Goal: Task Accomplishment & Management: Manage account settings

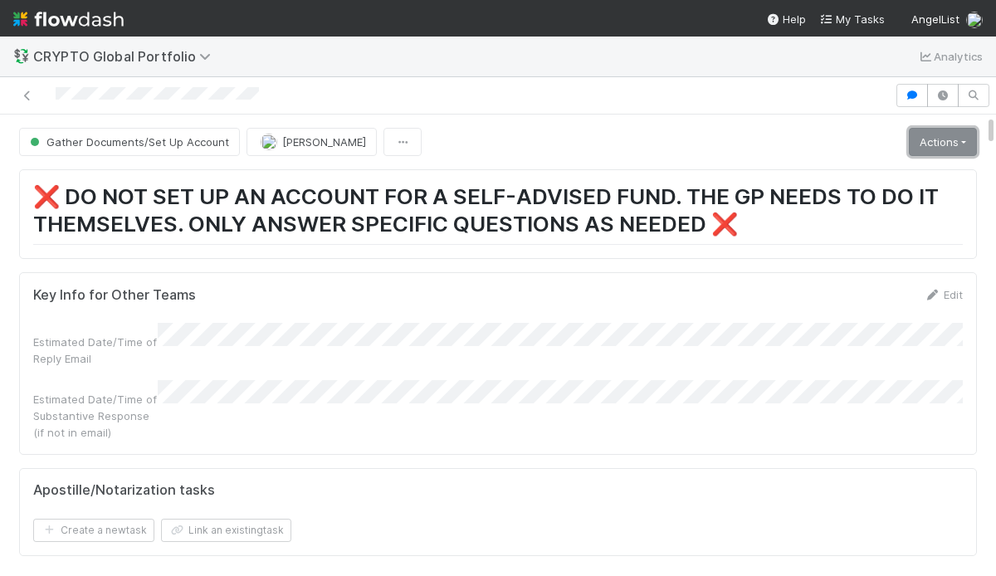
click at [930, 140] on link "Actions" at bounding box center [943, 142] width 68 height 28
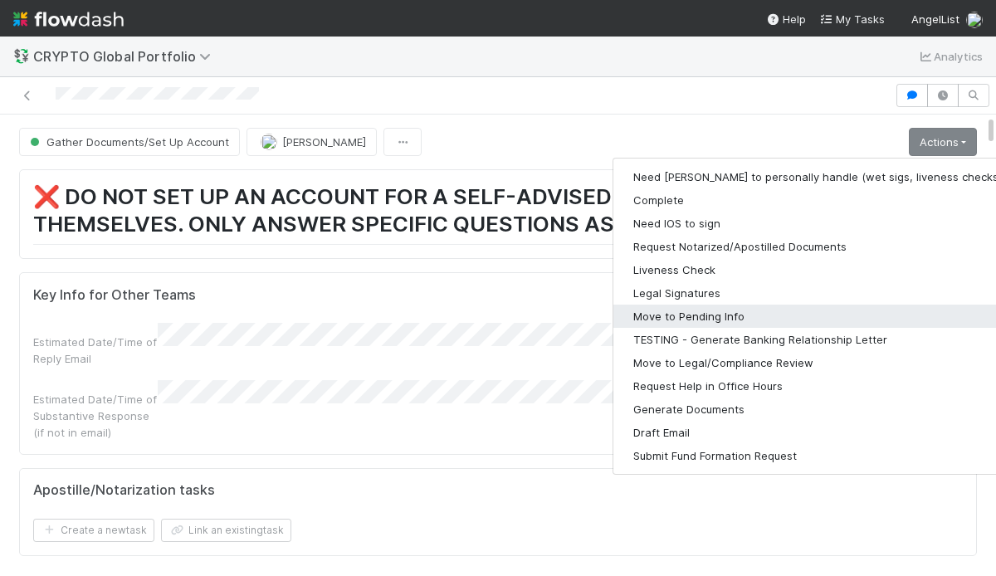
click at [817, 317] on button "Move to Pending Info" at bounding box center [828, 316] width 431 height 23
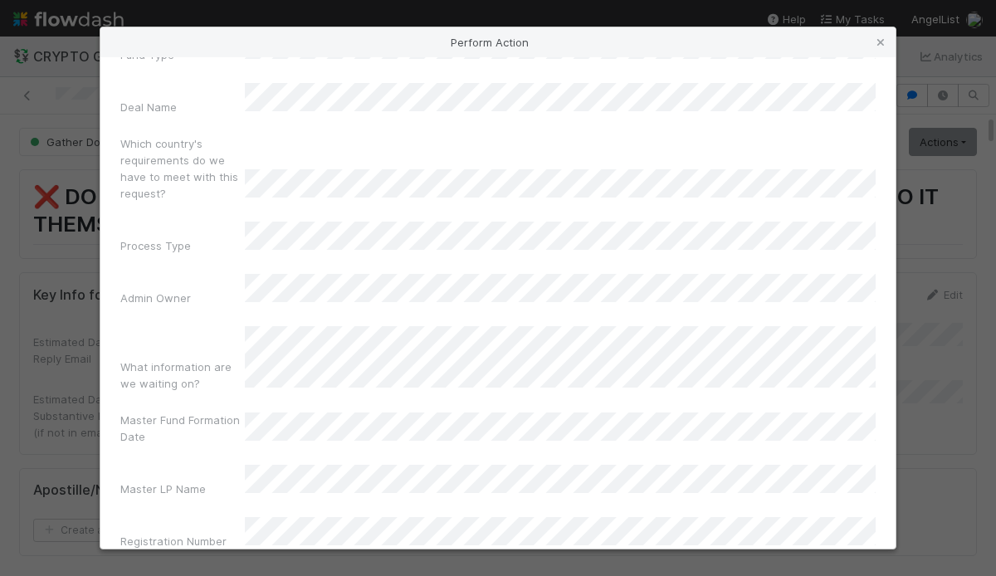
scroll to position [188, 0]
click at [886, 39] on icon at bounding box center [880, 42] width 17 height 11
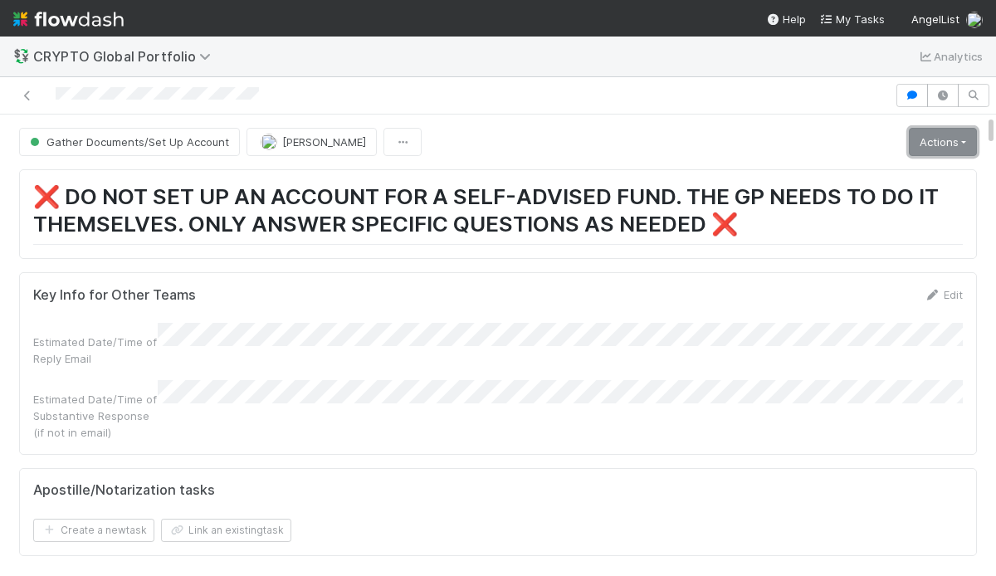
click at [953, 129] on link "Actions" at bounding box center [943, 142] width 68 height 28
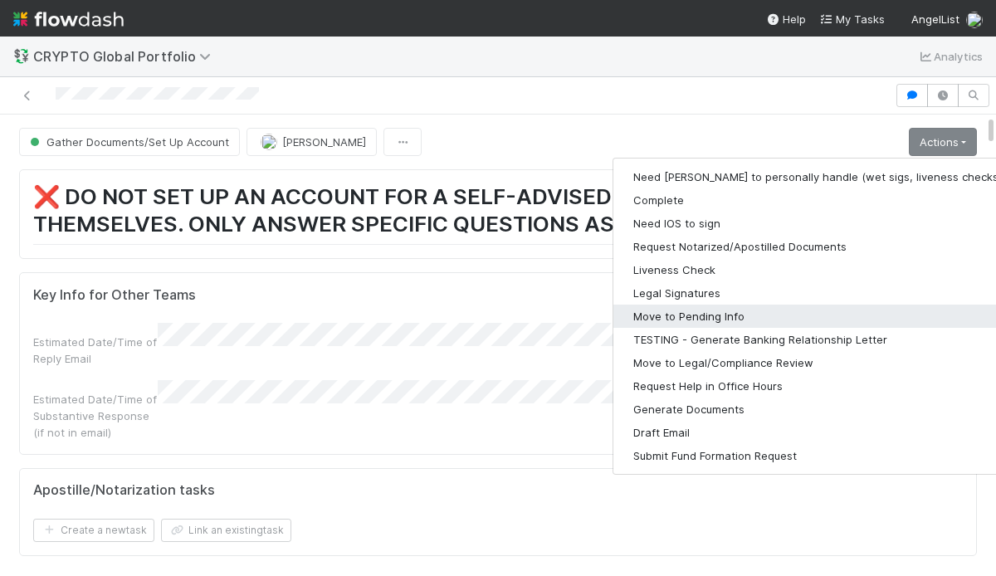
click at [721, 320] on button "Move to Pending Info" at bounding box center [828, 316] width 431 height 23
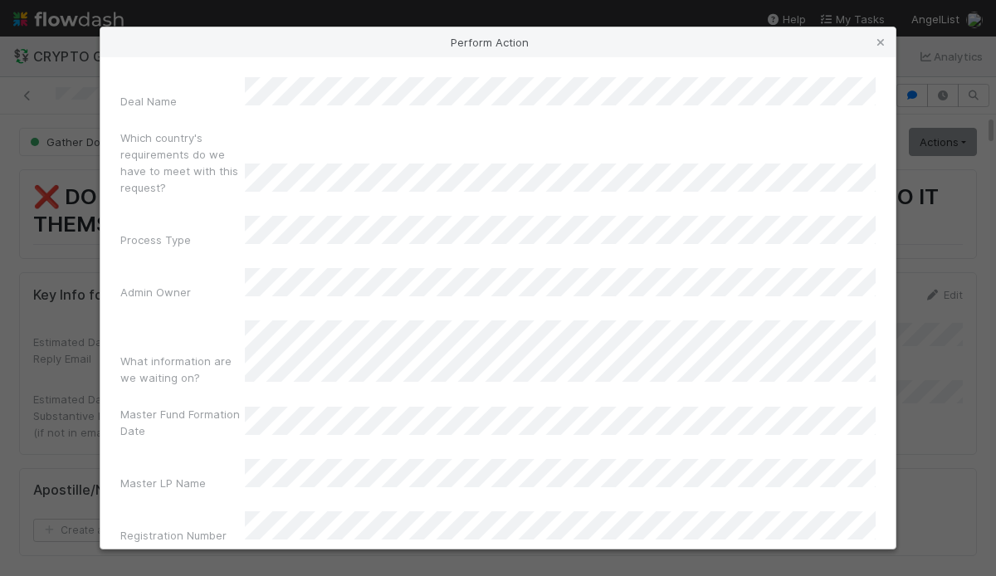
click at [514, 398] on div "Admin Dash Link Primary Front Convo Link Fund Type Deal Name Which country's re…" at bounding box center [497, 235] width 755 height 631
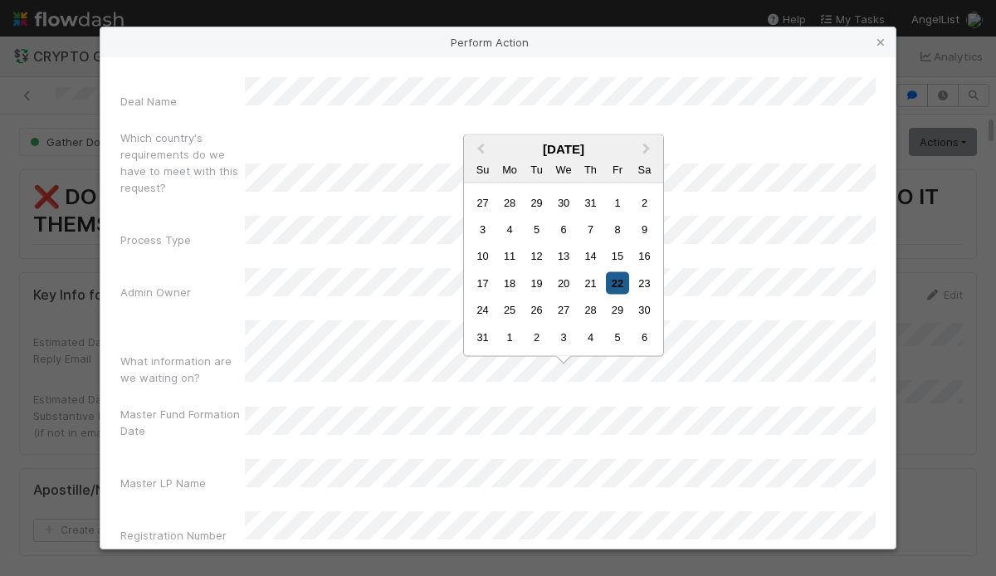
click at [612, 287] on div "22" at bounding box center [617, 282] width 22 height 22
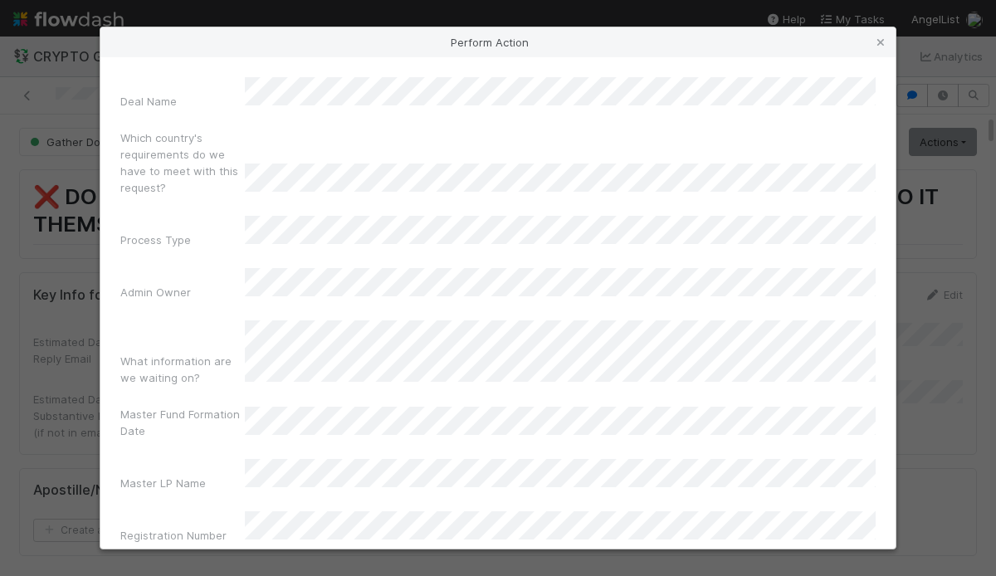
click at [244, 466] on form "The following fields are required to perform the Move to Pending Info action: A…" at bounding box center [497, 244] width 755 height 709
click at [390, 498] on form "The following fields are required to perform the Move to Pending Info action: A…" at bounding box center [497, 244] width 755 height 709
click at [391, 570] on button "Move to Pending Info" at bounding box center [497, 584] width 755 height 28
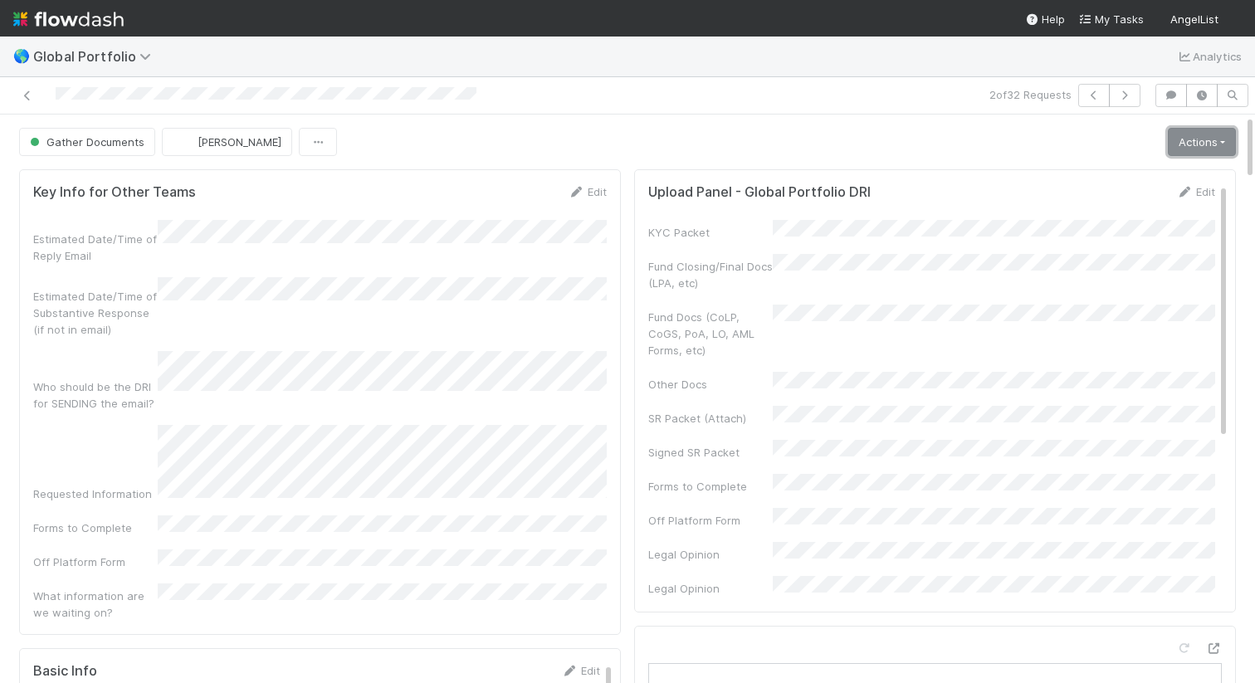
click at [1184, 139] on link "Actions" at bounding box center [1201, 142] width 68 height 28
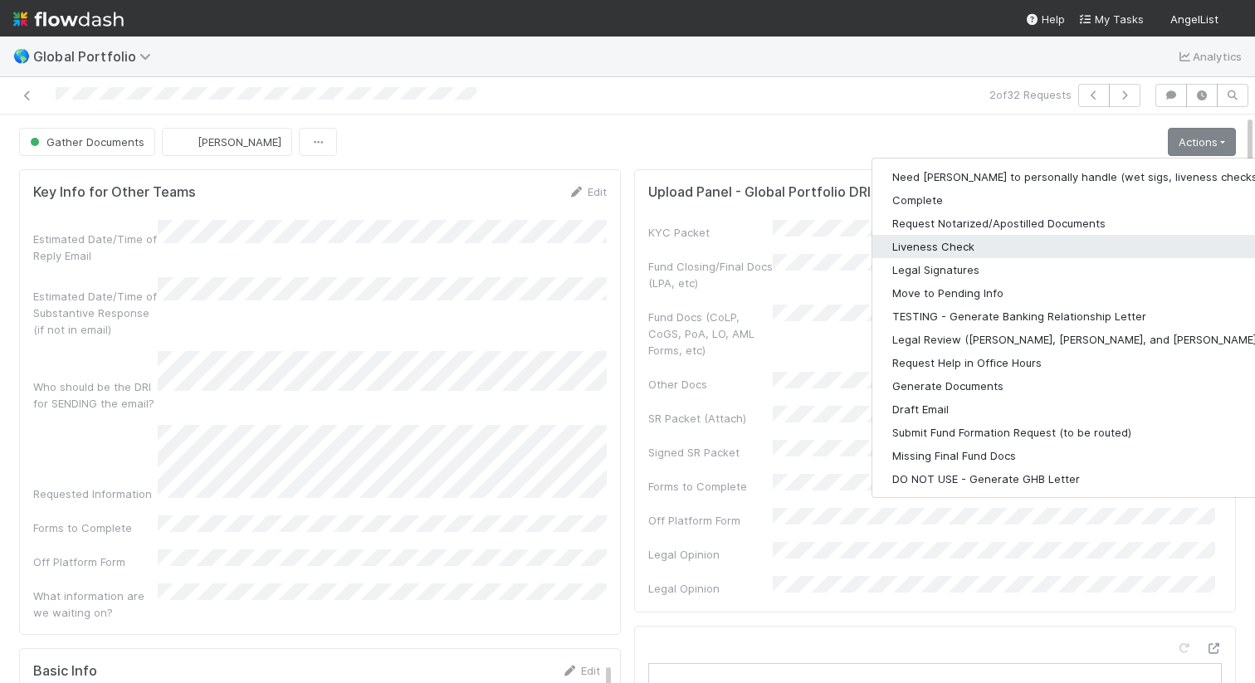
scroll to position [2020, 0]
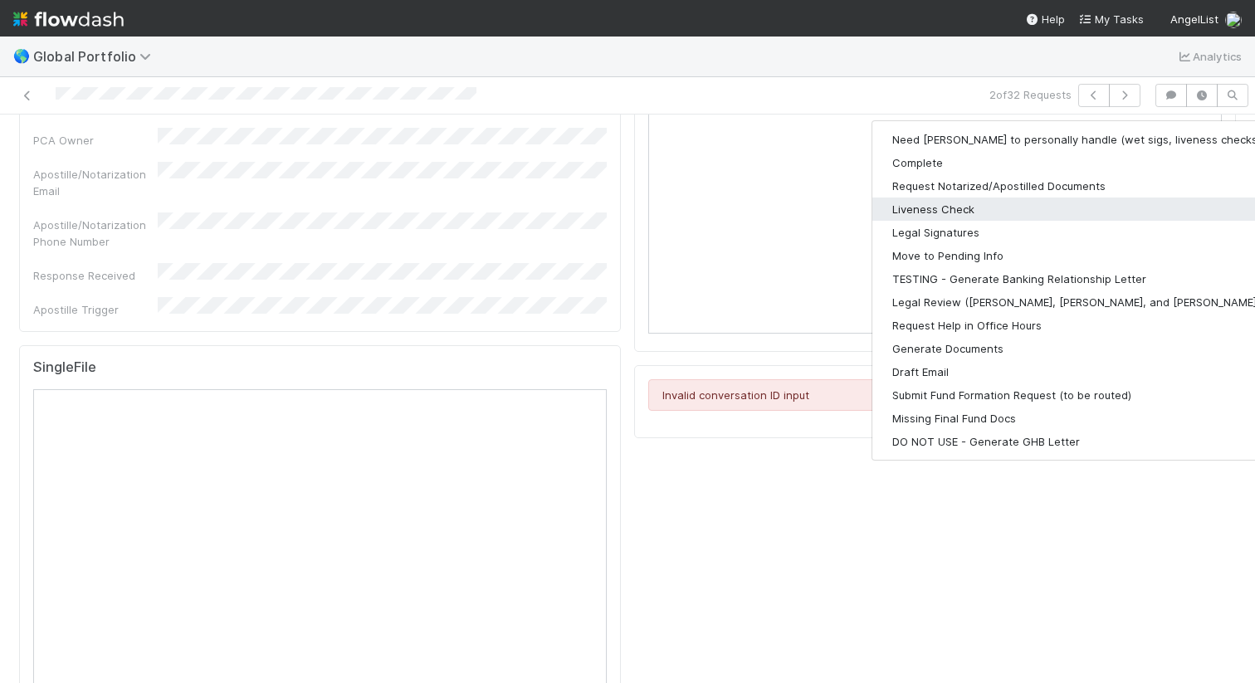
click at [981, 199] on button "Liveness Check" at bounding box center [1087, 208] width 431 height 23
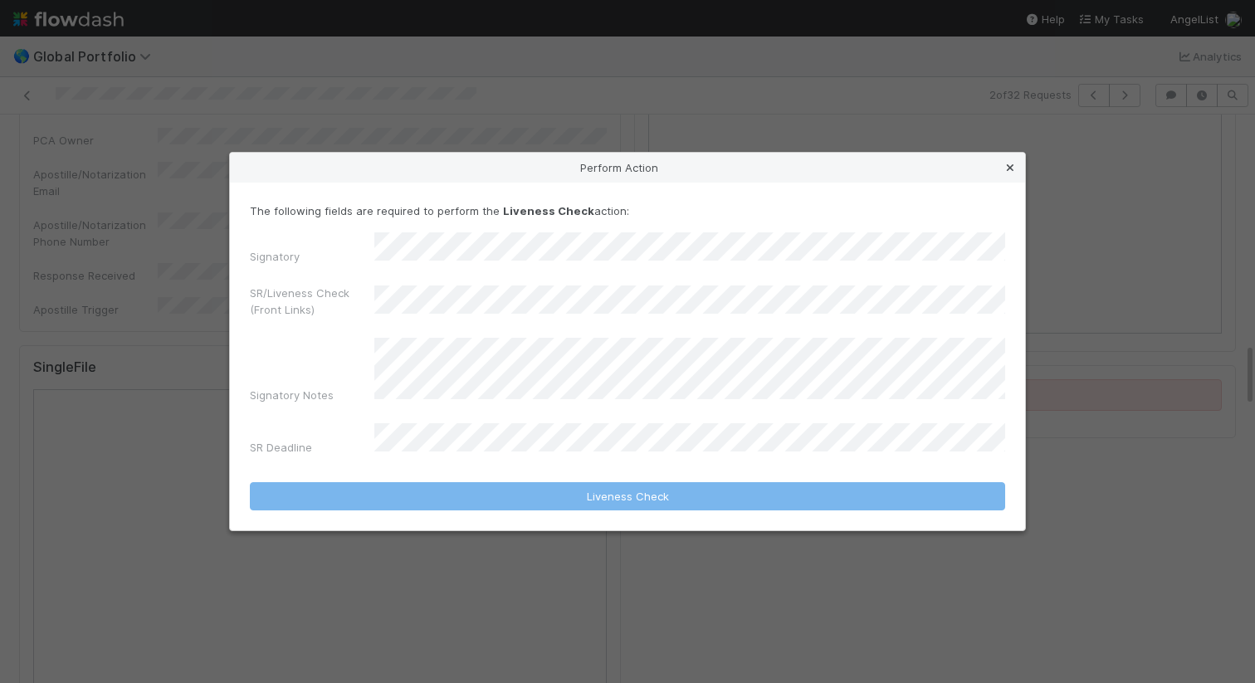
click at [1007, 173] on icon at bounding box center [1010, 168] width 17 height 11
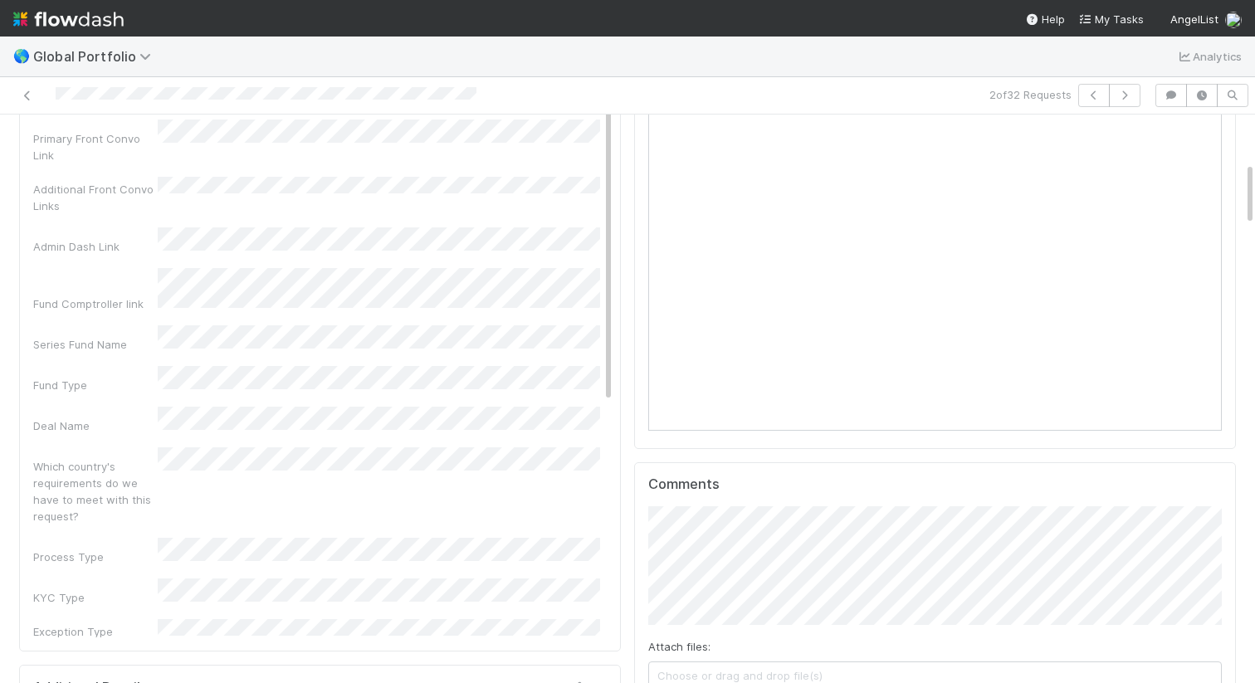
scroll to position [0, 0]
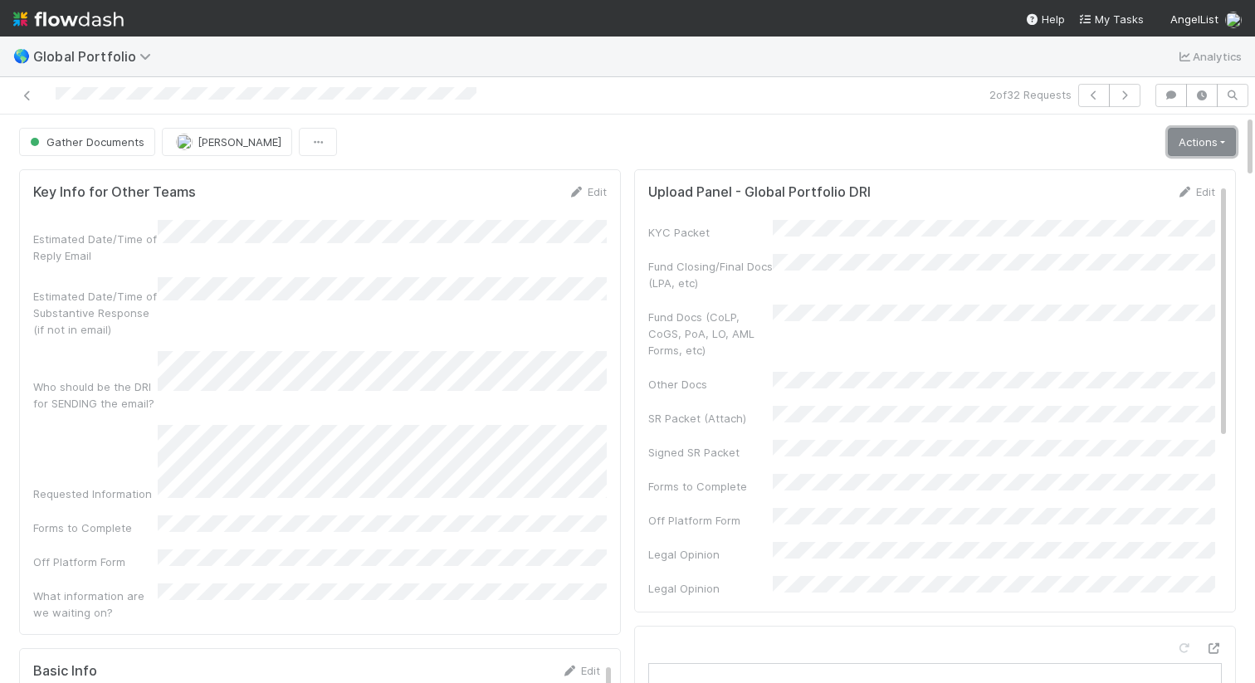
click at [1188, 139] on link "Actions" at bounding box center [1201, 142] width 68 height 28
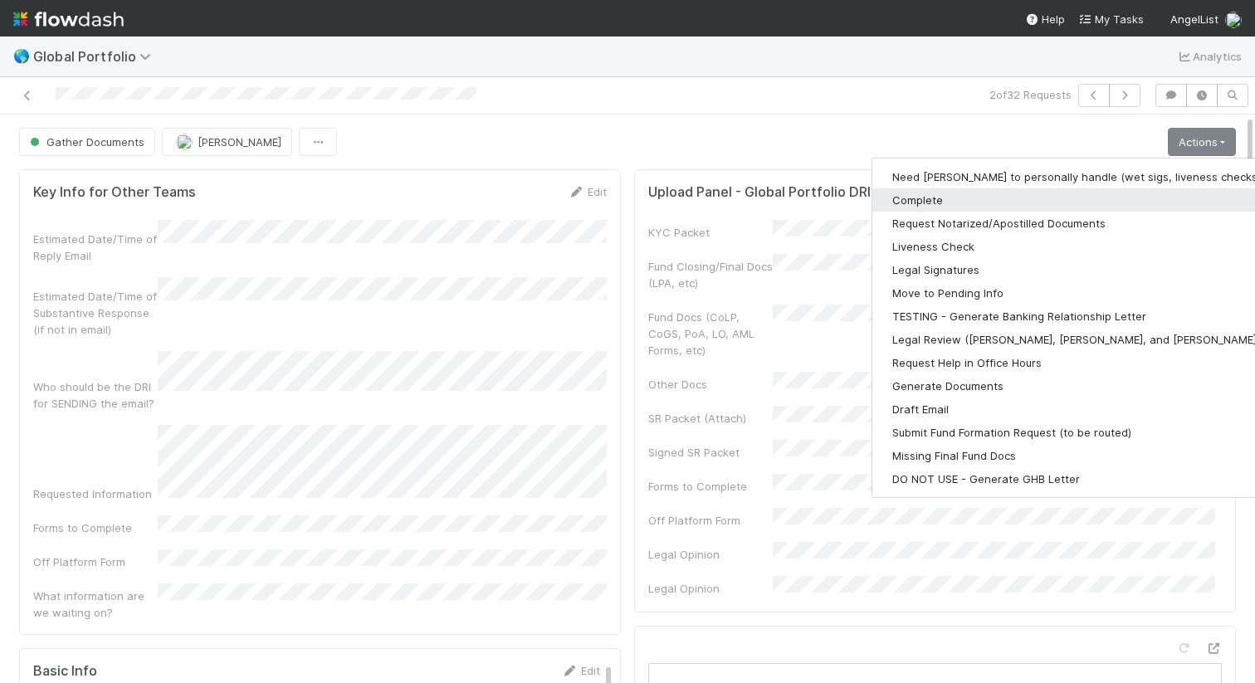
click at [1073, 191] on button "Complete" at bounding box center [1087, 199] width 431 height 23
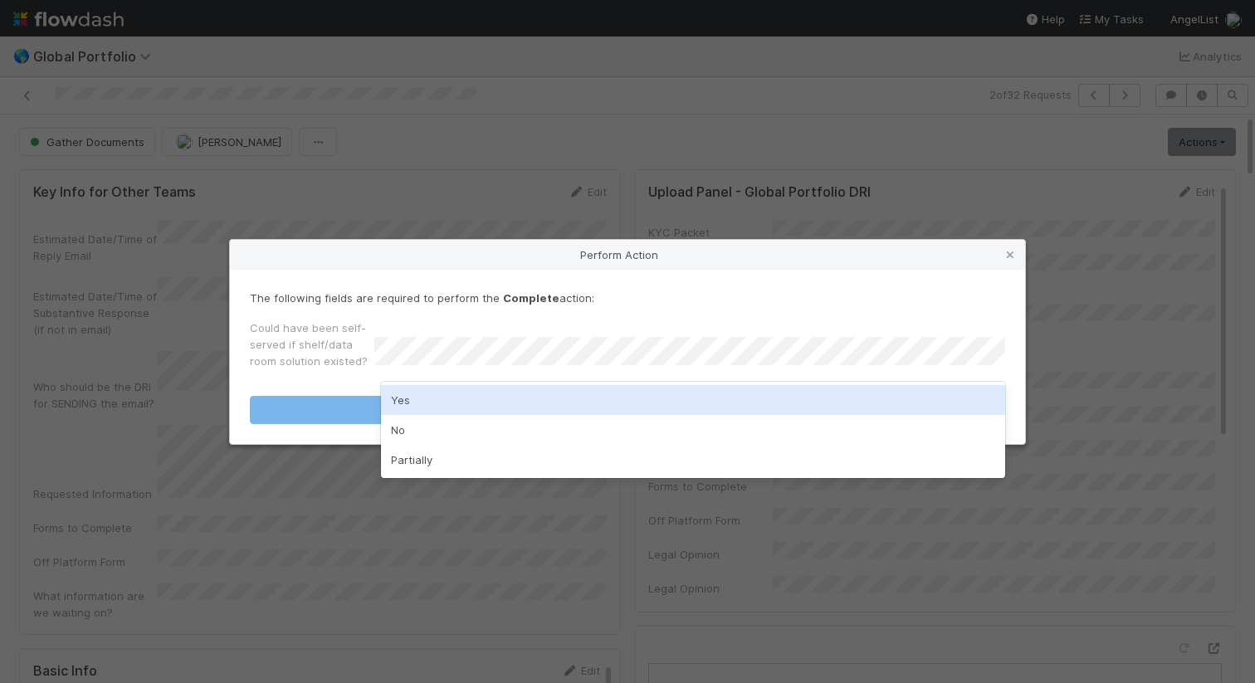
click at [690, 388] on div "Yes" at bounding box center [693, 400] width 624 height 30
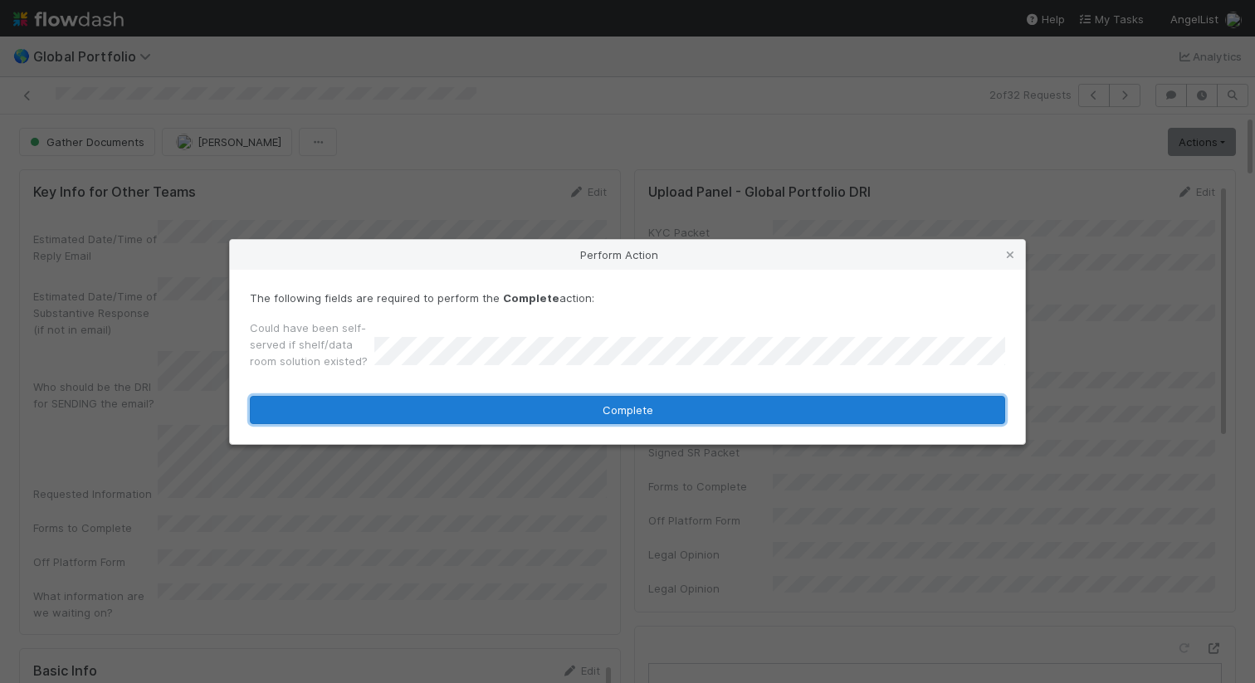
click at [677, 405] on button "Complete" at bounding box center [627, 410] width 755 height 28
